Goal: Check status: Check status

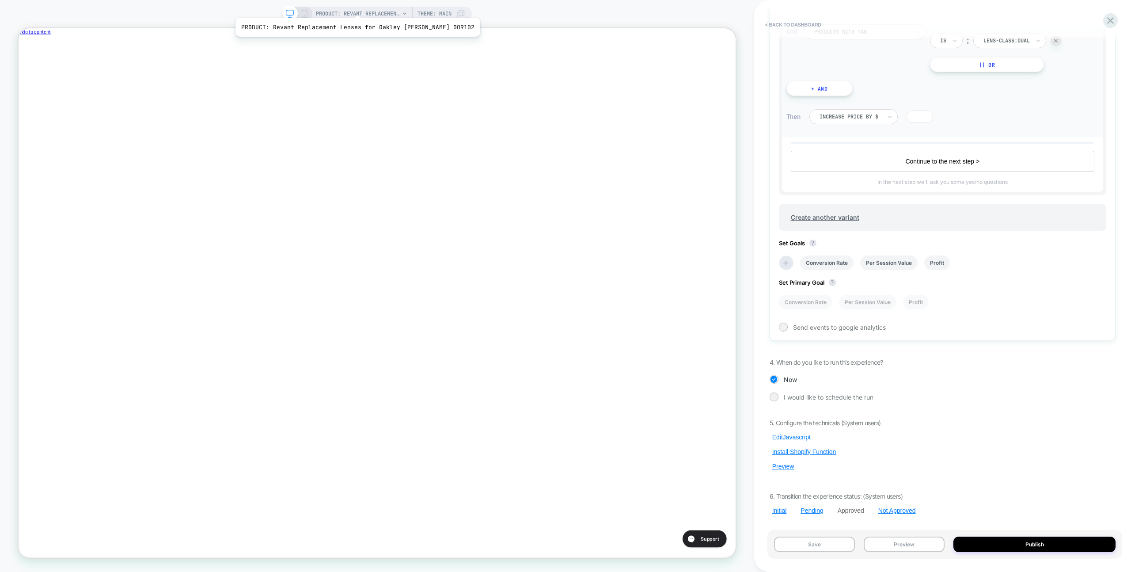
scroll to position [0, 297]
click at [791, 20] on button "< back to dashboard" at bounding box center [793, 25] width 65 height 14
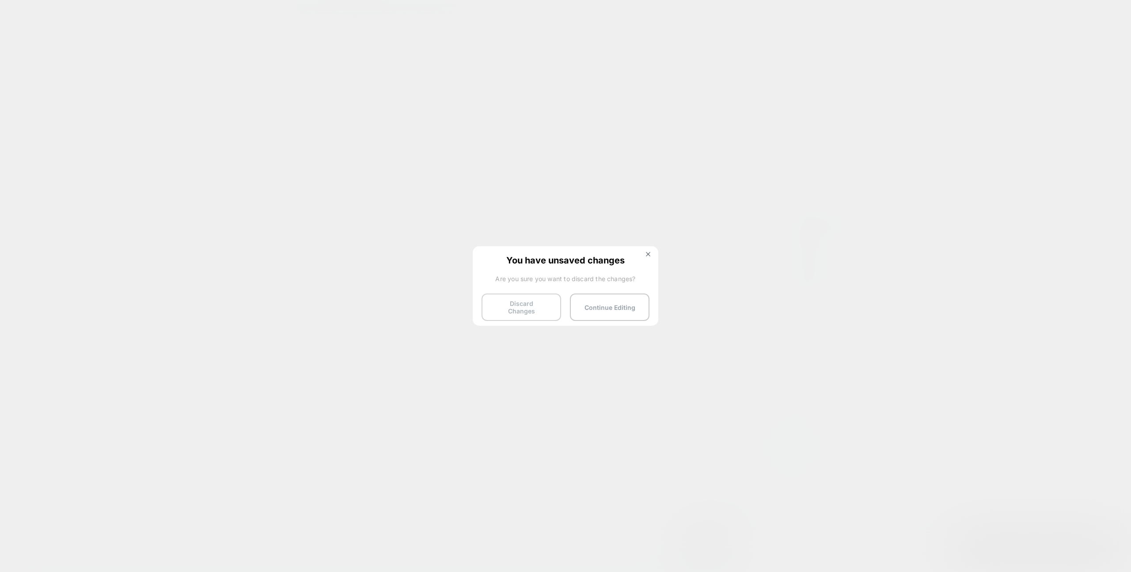
click at [494, 302] on button "Discard Changes" at bounding box center [522, 306] width 80 height 27
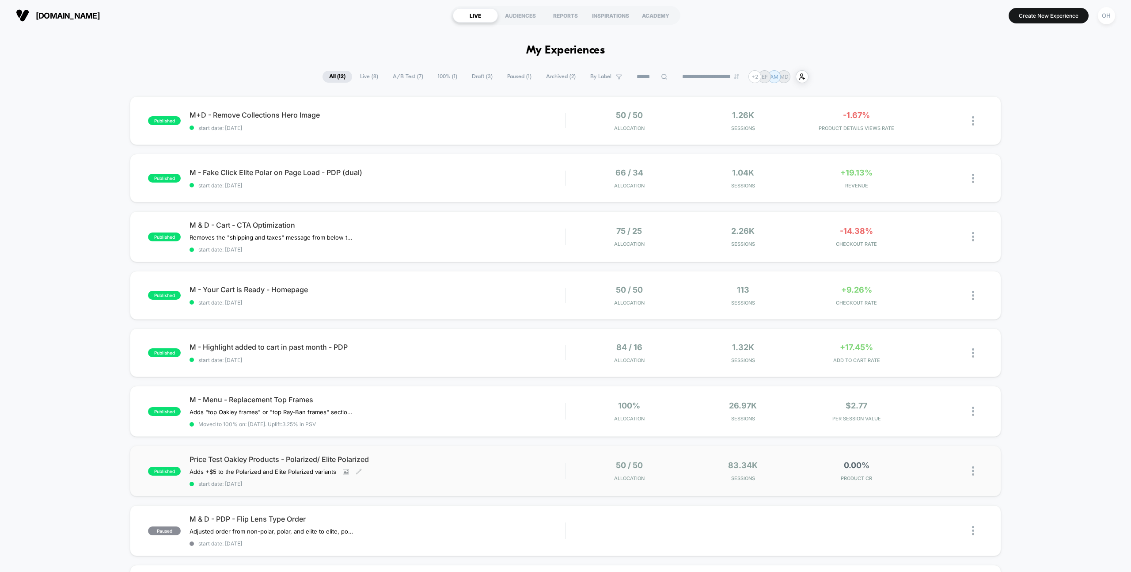
click at [455, 481] on span "start date: [DATE]" at bounding box center [378, 483] width 376 height 7
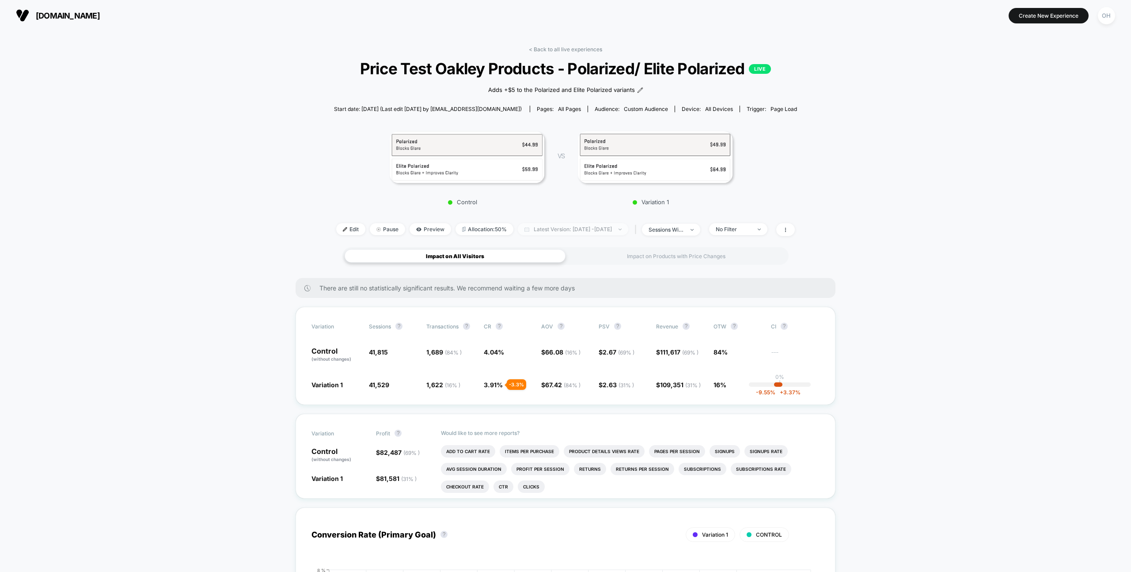
click at [588, 232] on span "Latest Version: [DATE] - [DATE]" at bounding box center [573, 229] width 110 height 12
select select "*"
select select "****"
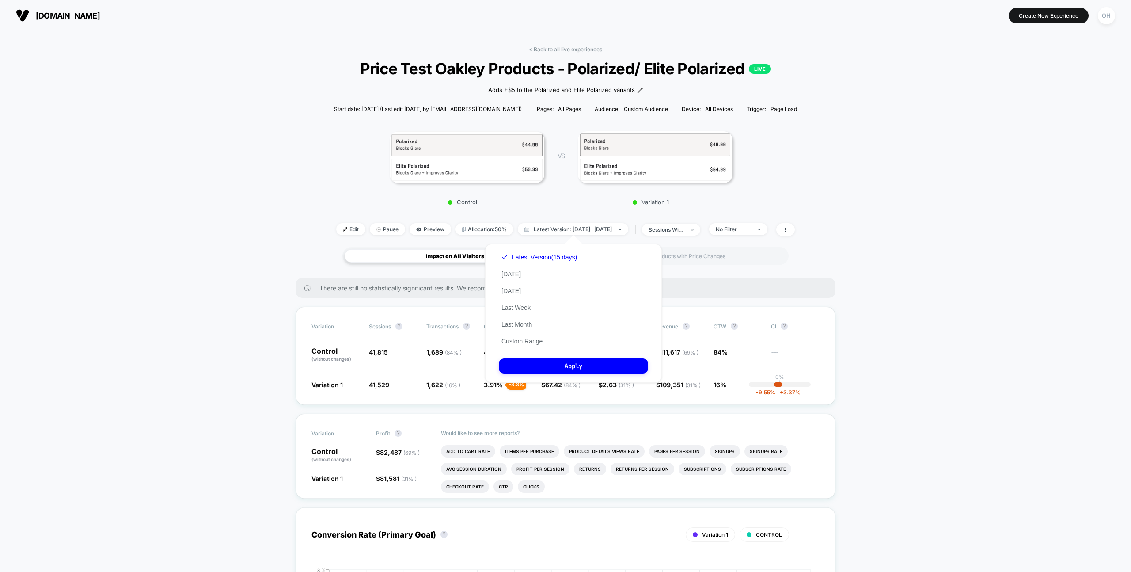
click at [533, 347] on div "Latest Version (15 days) [DATE] [DATE] Last Week Last Month Custom Range" at bounding box center [539, 299] width 81 height 101
click at [533, 342] on button "Custom Range" at bounding box center [522, 341] width 46 height 8
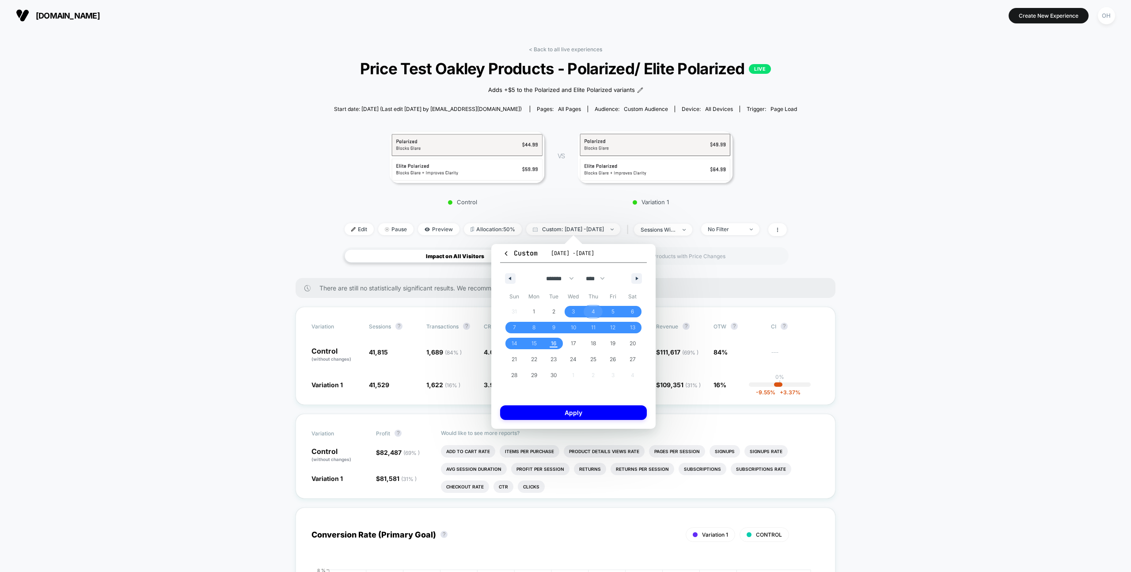
click at [592, 310] on span "4" at bounding box center [594, 312] width 4 height 16
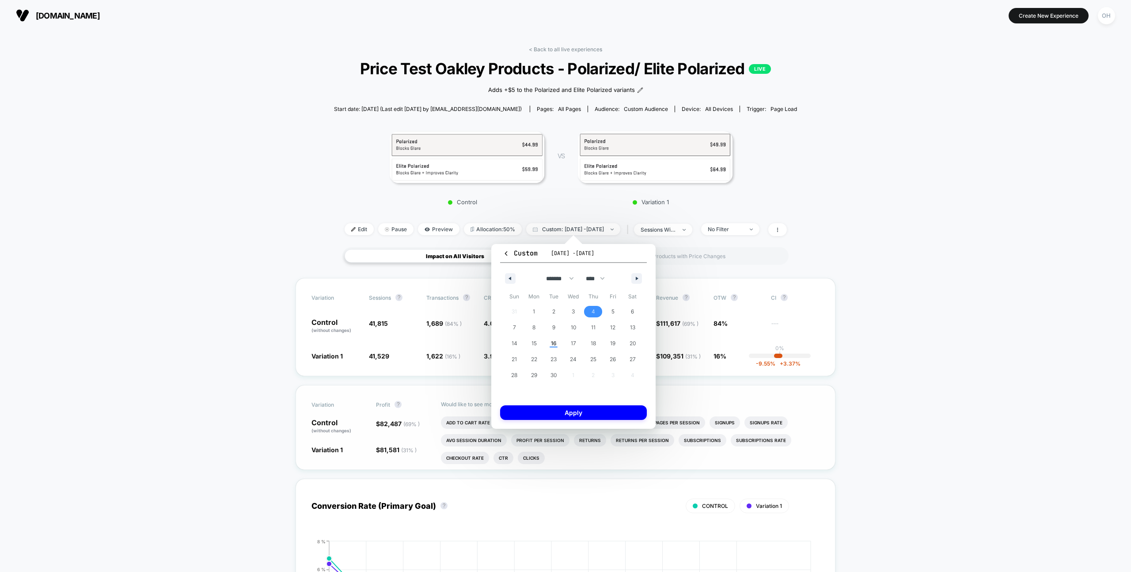
click at [577, 410] on button "Apply" at bounding box center [573, 412] width 147 height 15
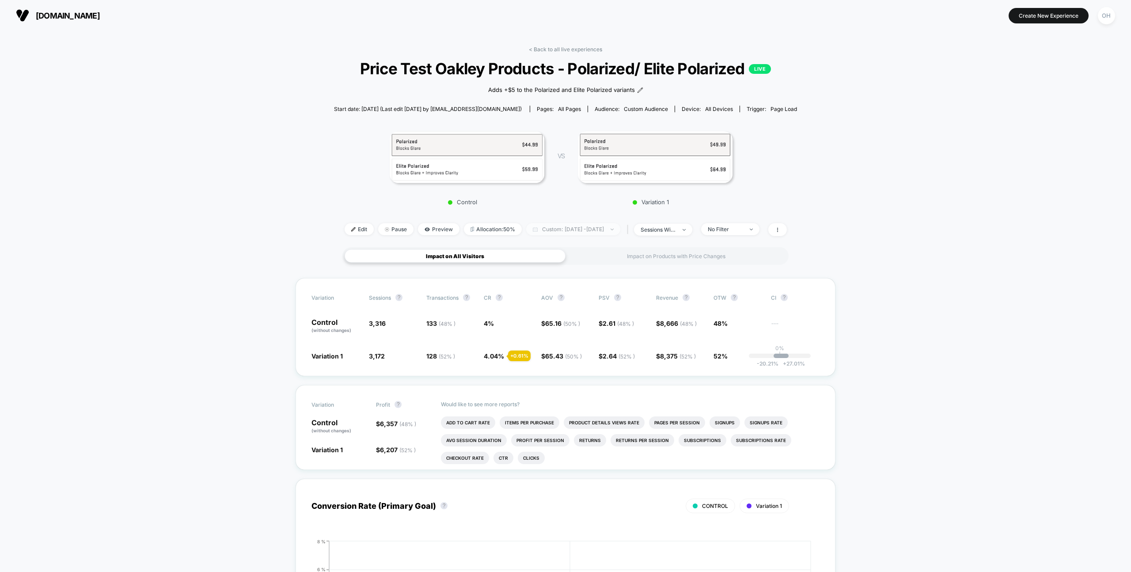
click at [575, 225] on span "Custom: [DATE] - [DATE]" at bounding box center [573, 229] width 94 height 12
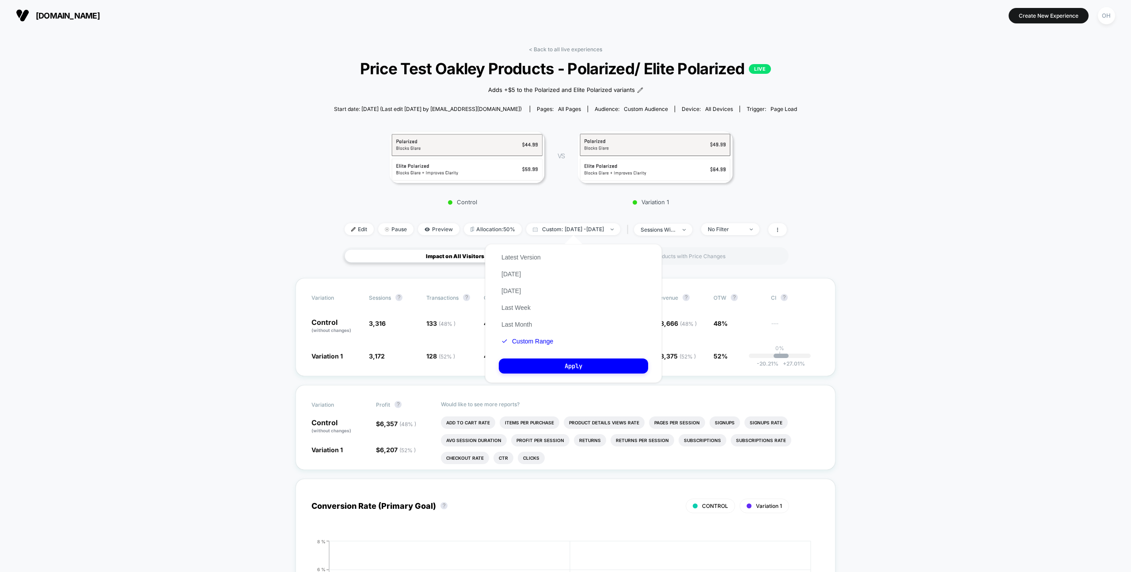
drag, startPoint x: 536, startPoint y: 258, endPoint x: 552, endPoint y: 304, distance: 48.8
click at [536, 258] on button "Latest Version" at bounding box center [521, 257] width 45 height 8
click at [585, 368] on button "Apply" at bounding box center [573, 365] width 149 height 15
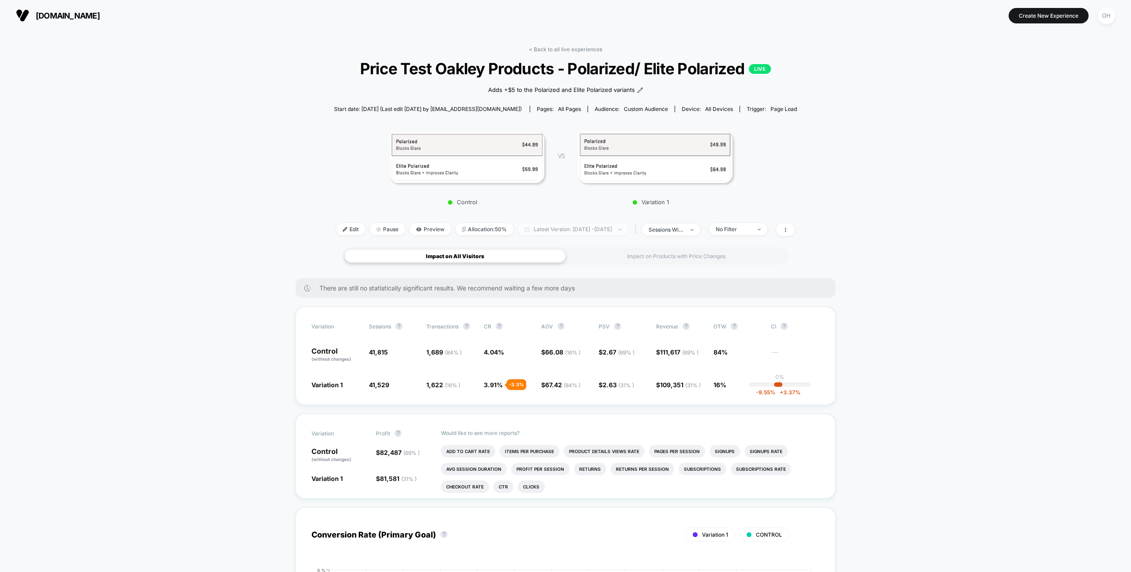
click at [553, 226] on span "Latest Version: [DATE] - [DATE]" at bounding box center [573, 229] width 110 height 12
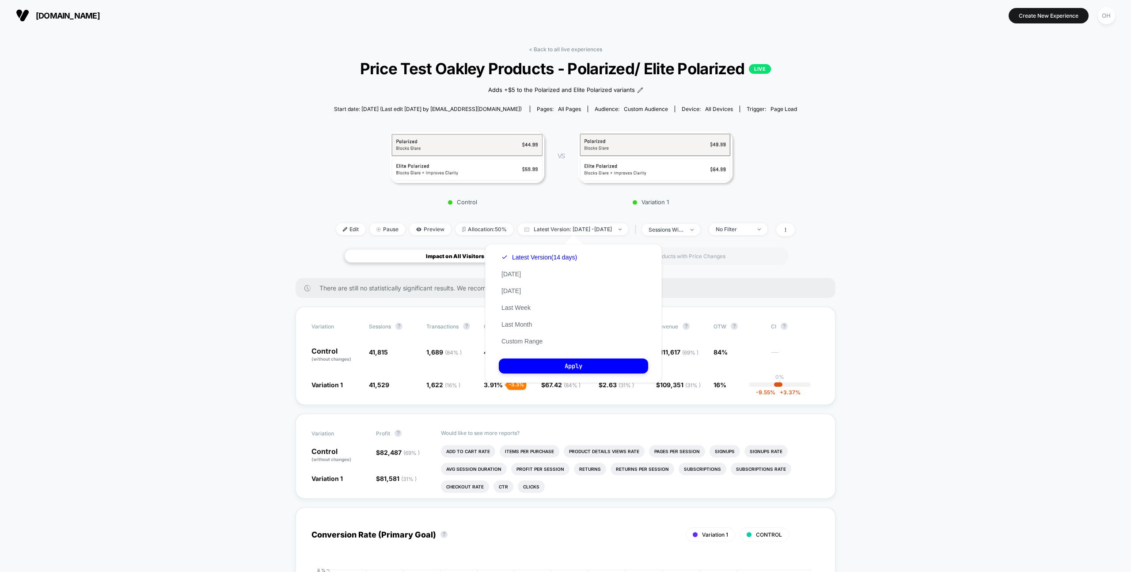
drag, startPoint x: 555, startPoint y: 228, endPoint x: 537, endPoint y: 218, distance: 21.0
click at [555, 228] on span "Latest Version: [DATE] - [DATE]" at bounding box center [573, 229] width 110 height 12
